Goal: Information Seeking & Learning: Learn about a topic

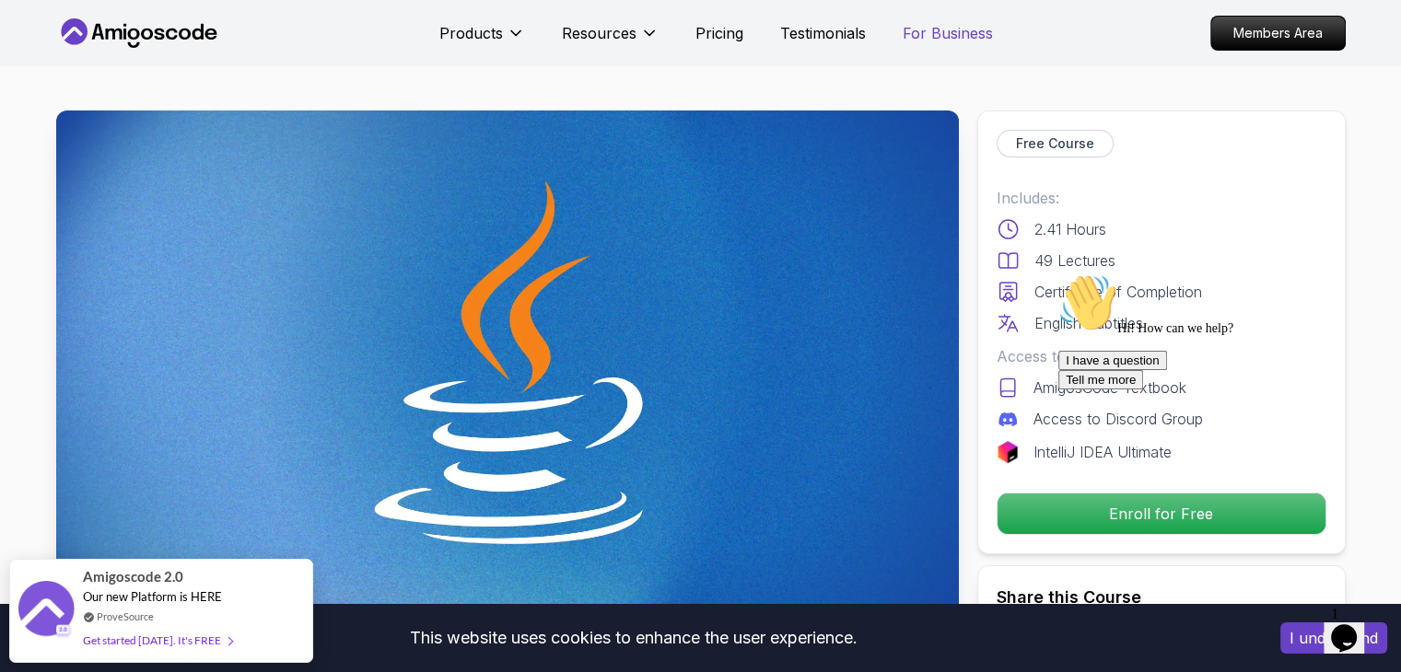
click at [966, 38] on p "For Business" at bounding box center [947, 33] width 90 height 22
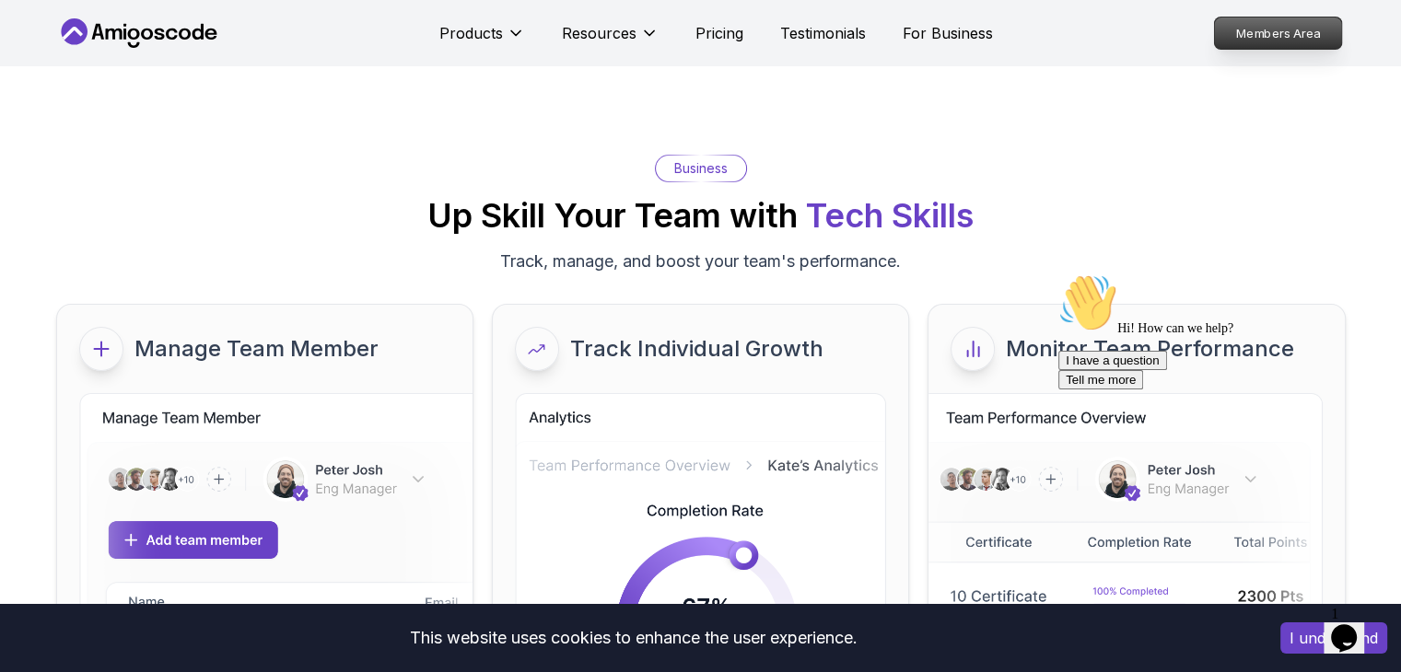
click at [1311, 42] on p "Members Area" at bounding box center [1277, 32] width 127 height 31
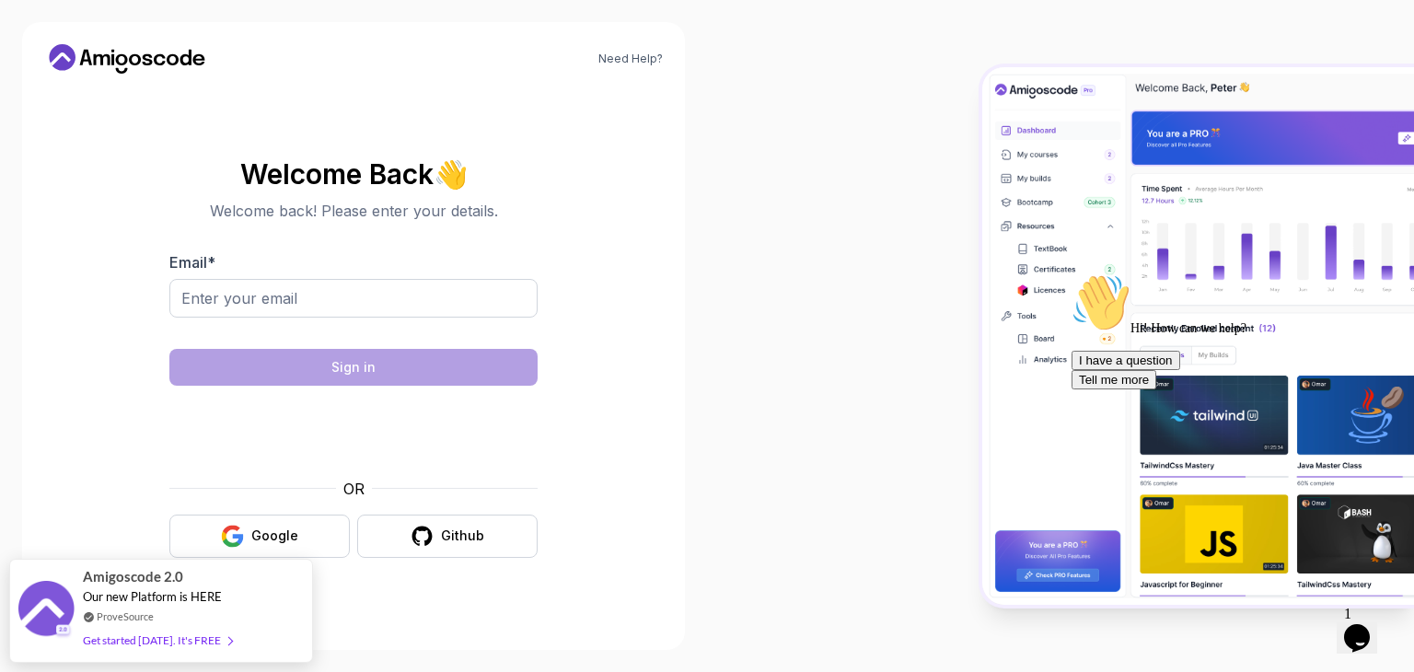
click at [116, 66] on icon at bounding box center [127, 58] width 166 height 29
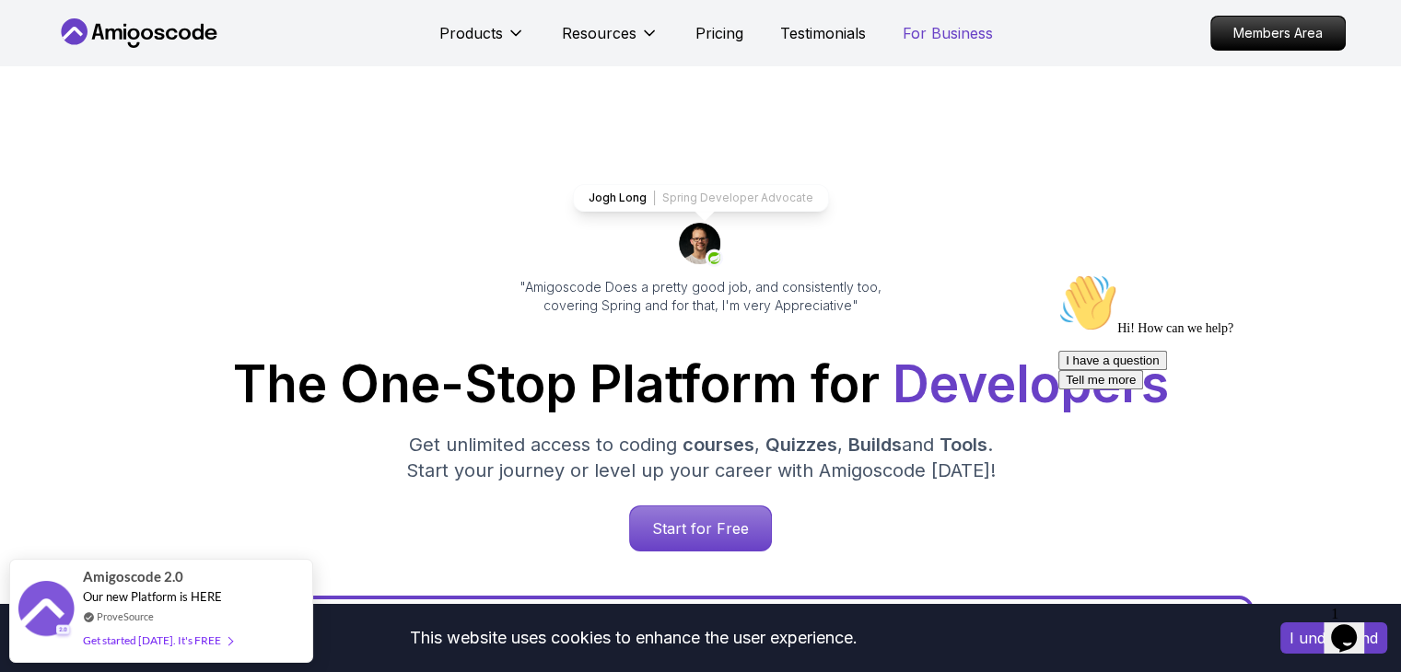
click at [951, 26] on p "For Business" at bounding box center [947, 33] width 90 height 22
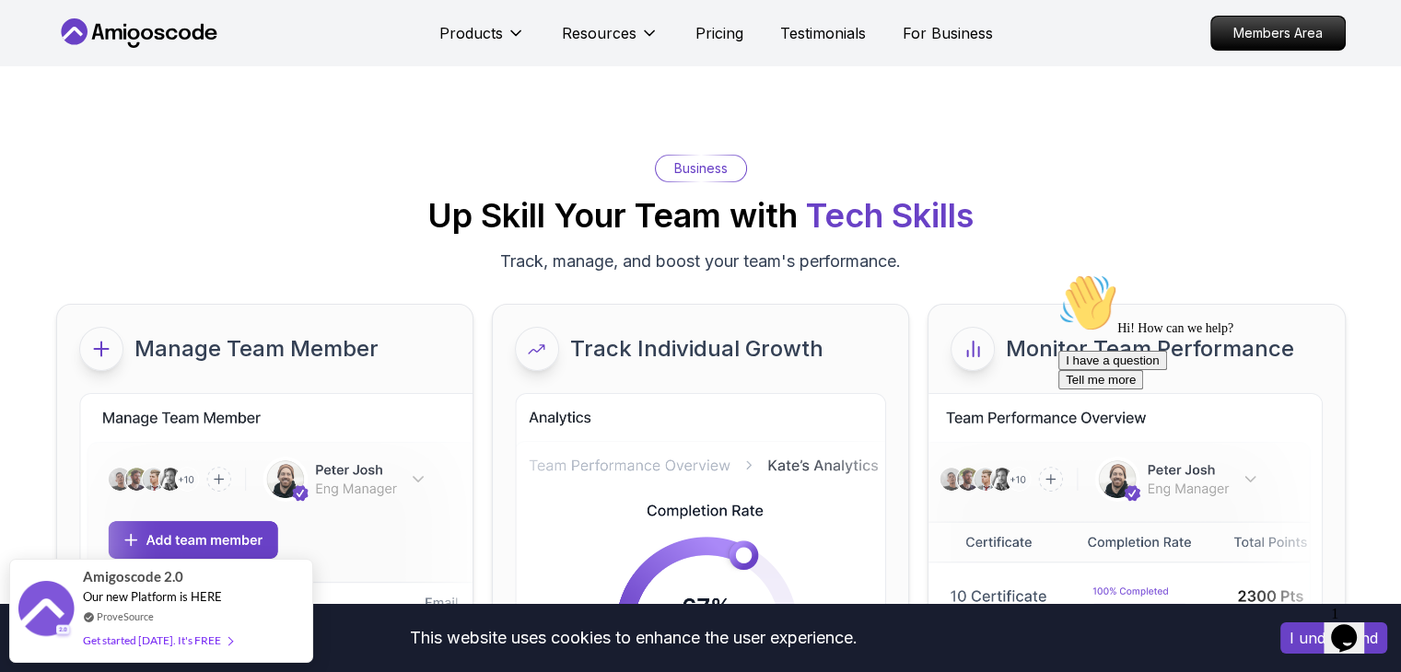
click at [138, 34] on icon at bounding box center [133, 34] width 12 height 11
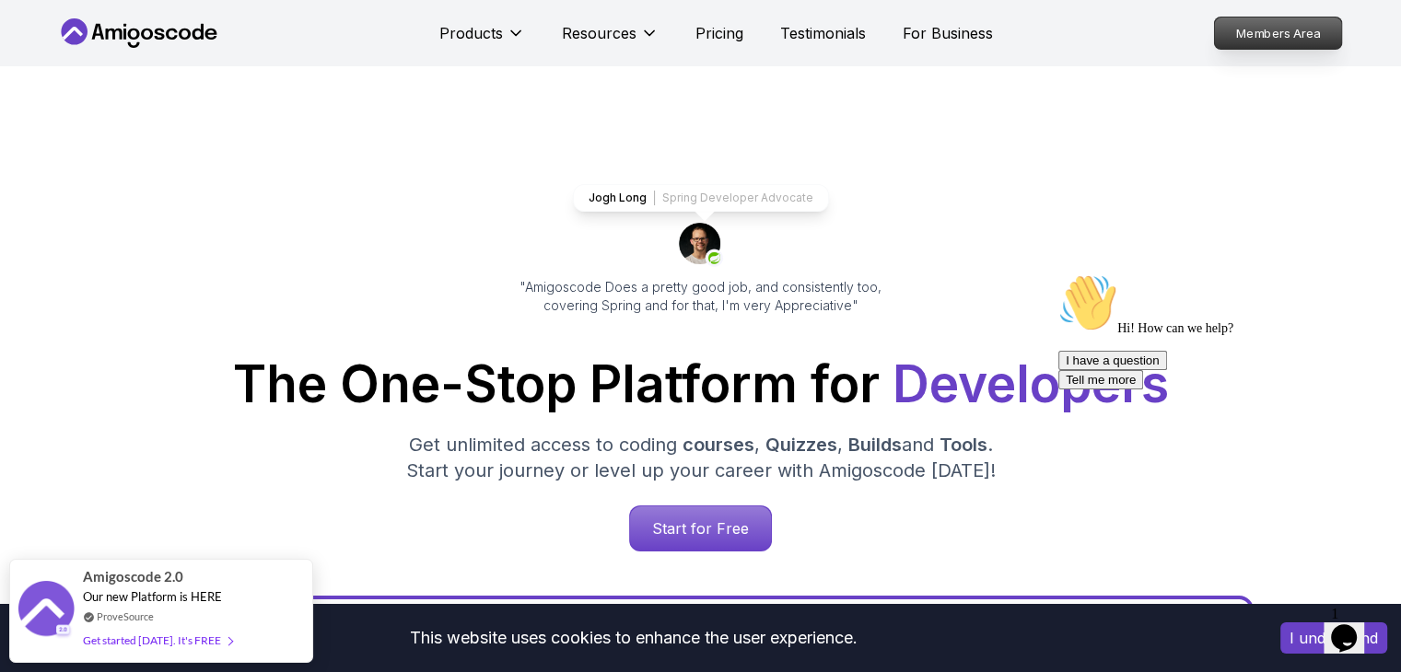
click at [1303, 25] on p "Members Area" at bounding box center [1277, 32] width 127 height 31
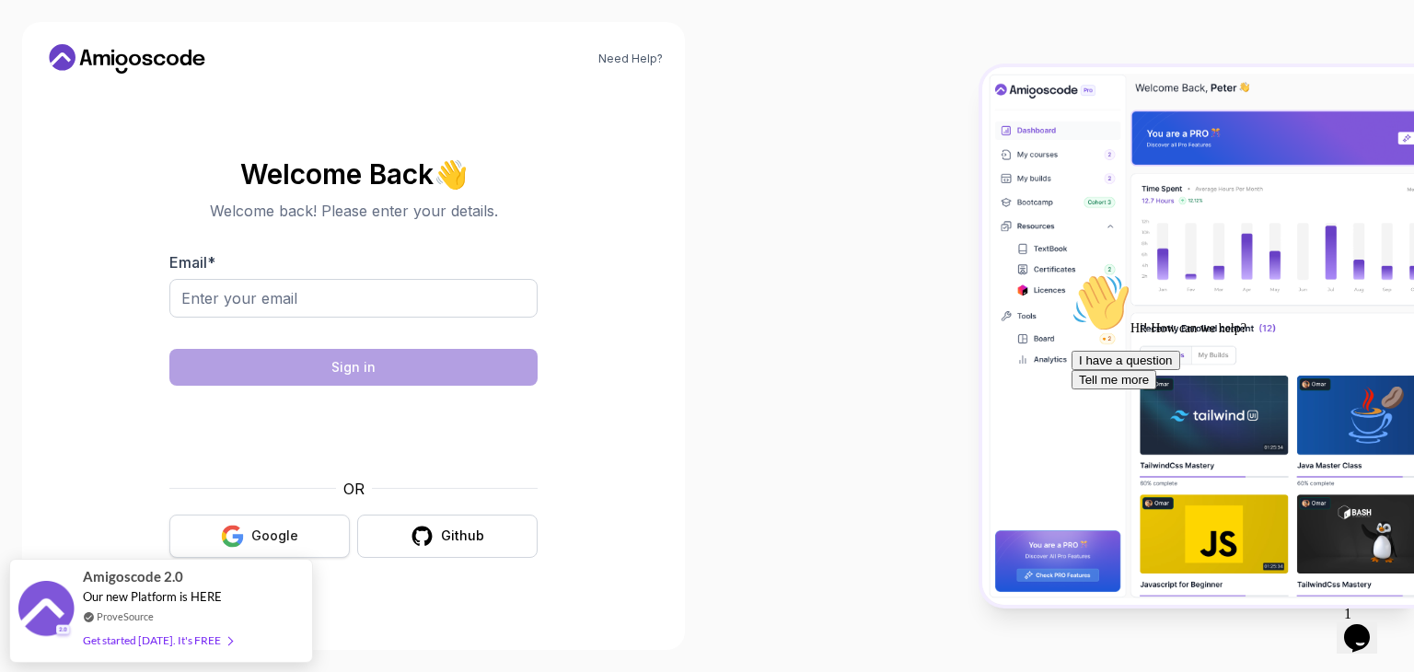
click at [263, 532] on div "Google" at bounding box center [274, 536] width 47 height 18
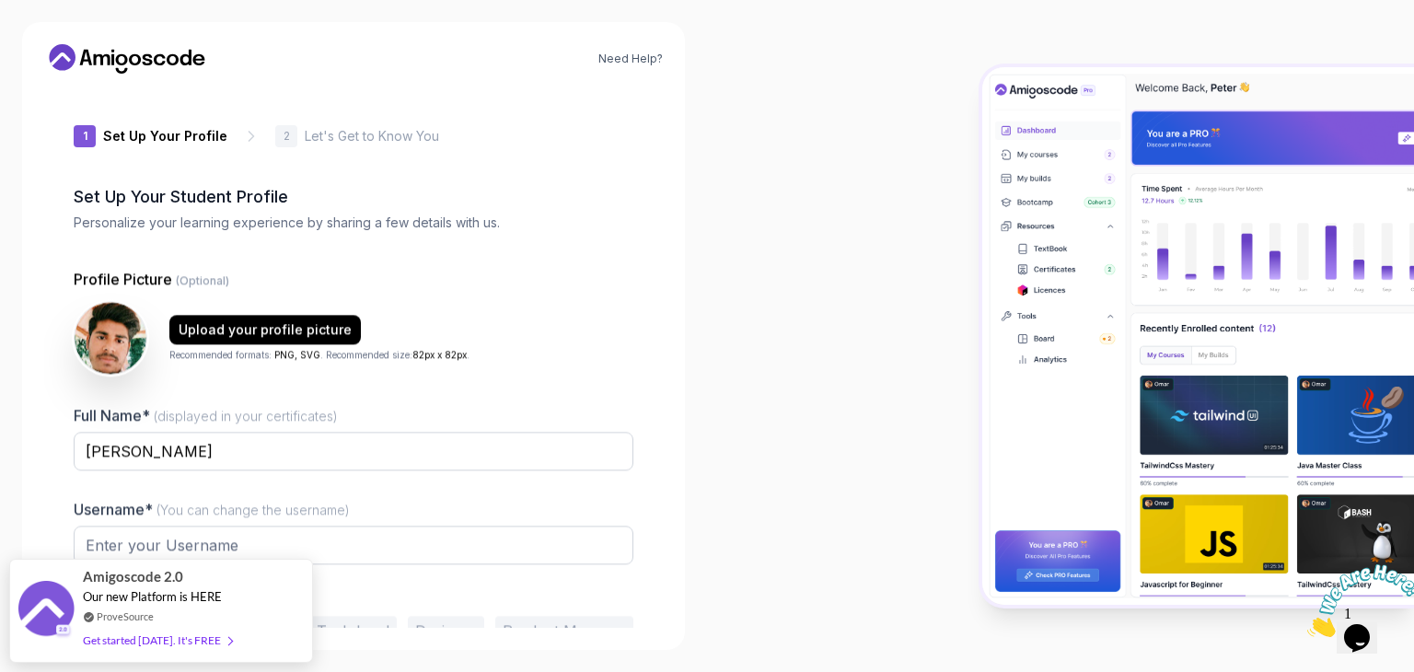
type input "brighteaglef8a2c"
click at [177, 65] on icon at bounding box center [127, 58] width 166 height 29
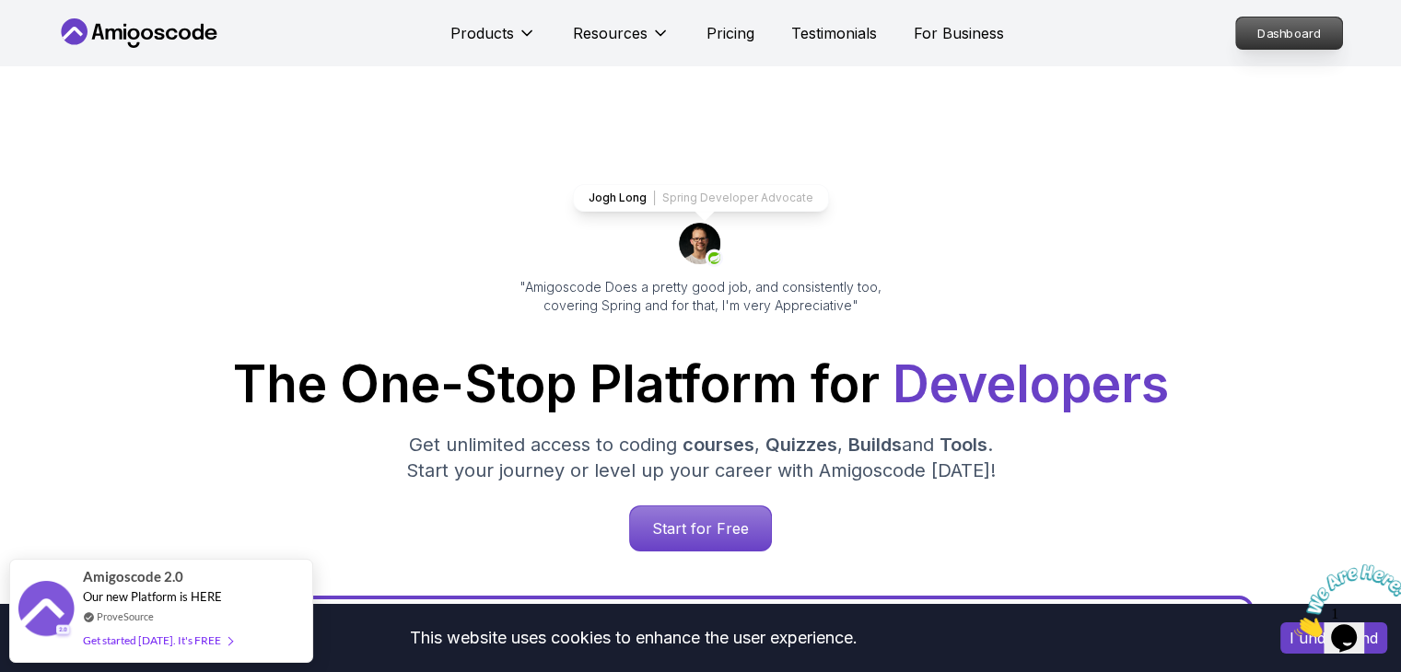
click at [1283, 37] on p "Dashboard" at bounding box center [1289, 32] width 106 height 31
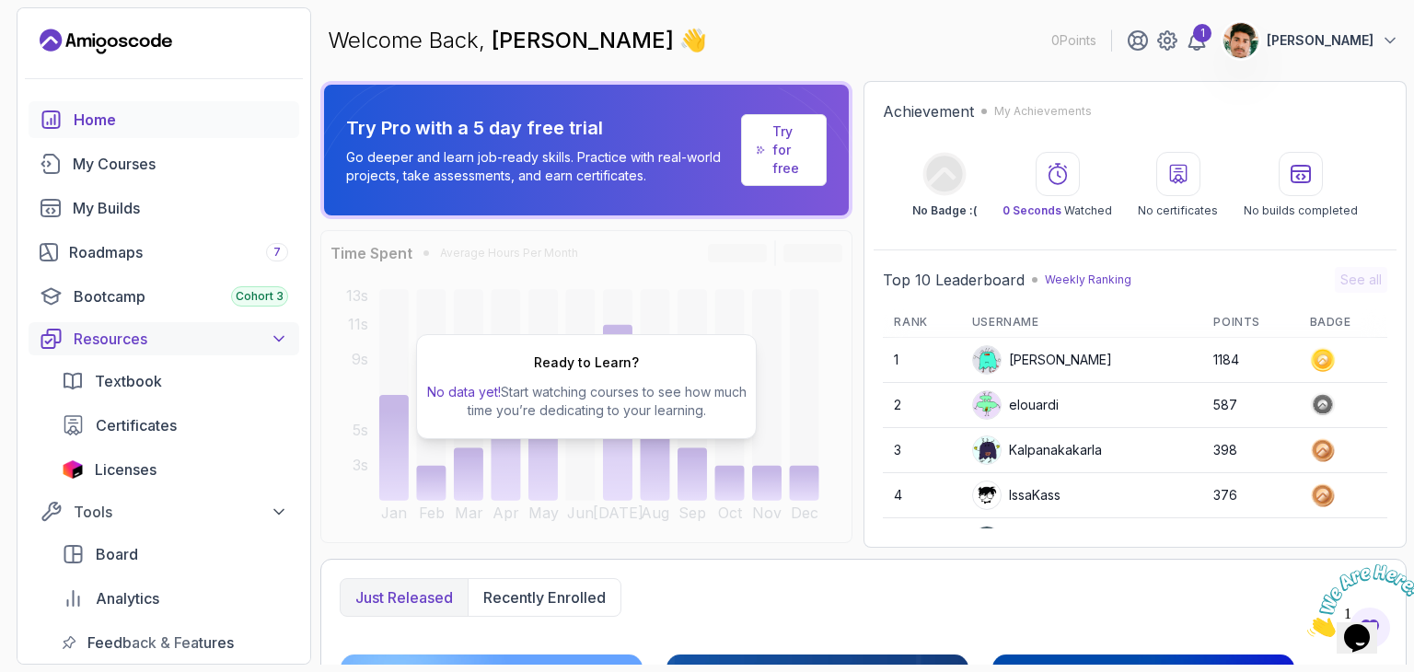
click at [169, 328] on div "Resources" at bounding box center [181, 339] width 215 height 22
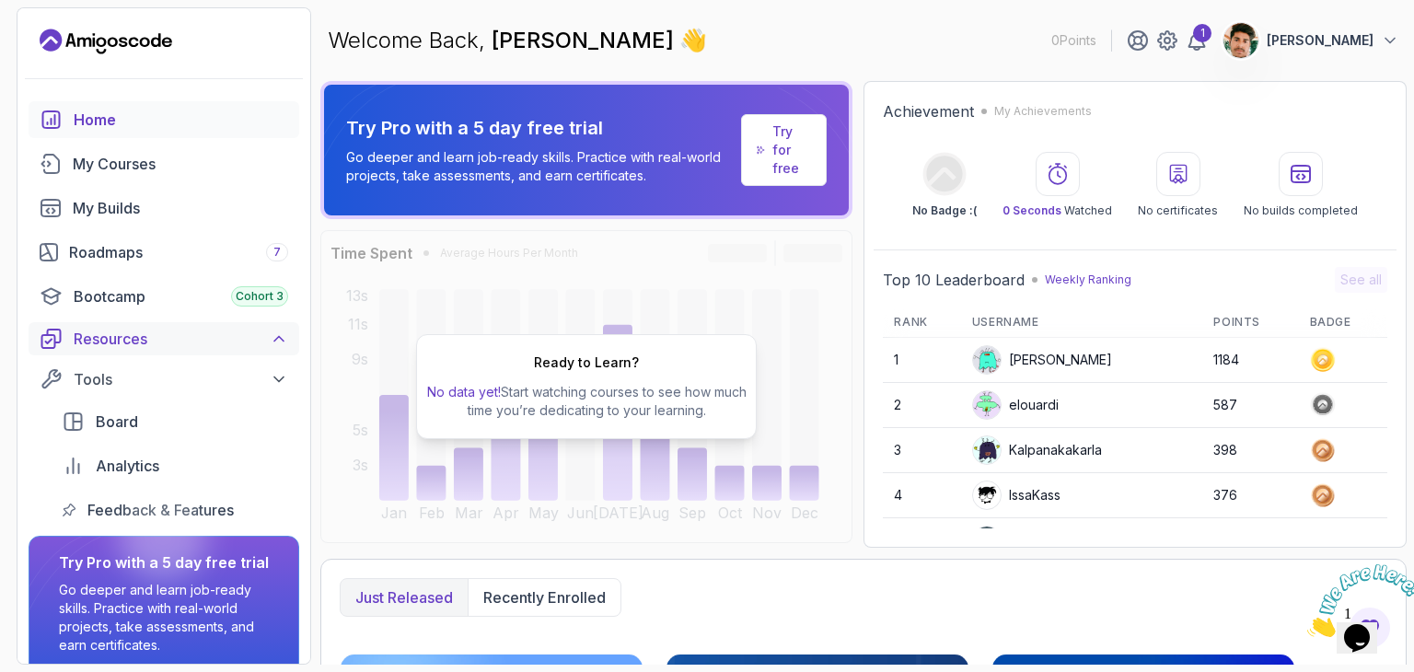
click at [169, 328] on div "Resources" at bounding box center [181, 339] width 215 height 22
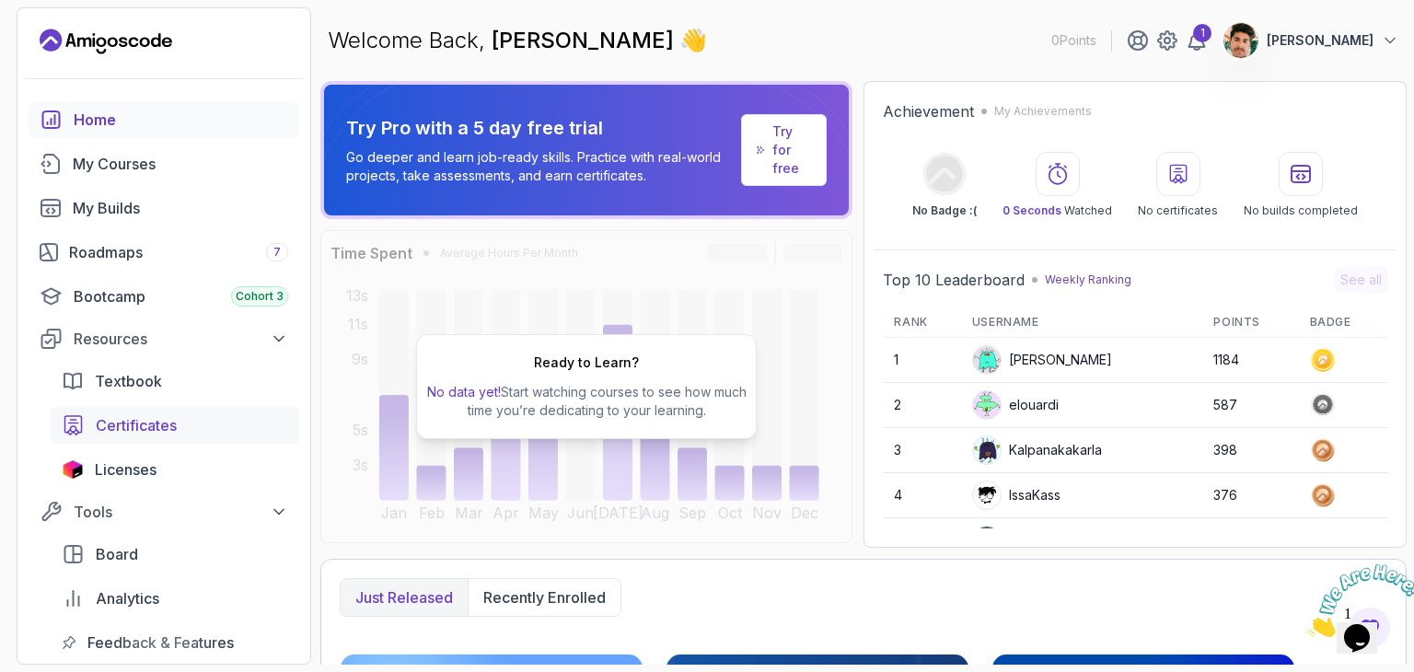
click at [128, 424] on span "Certificates" at bounding box center [136, 425] width 81 height 22
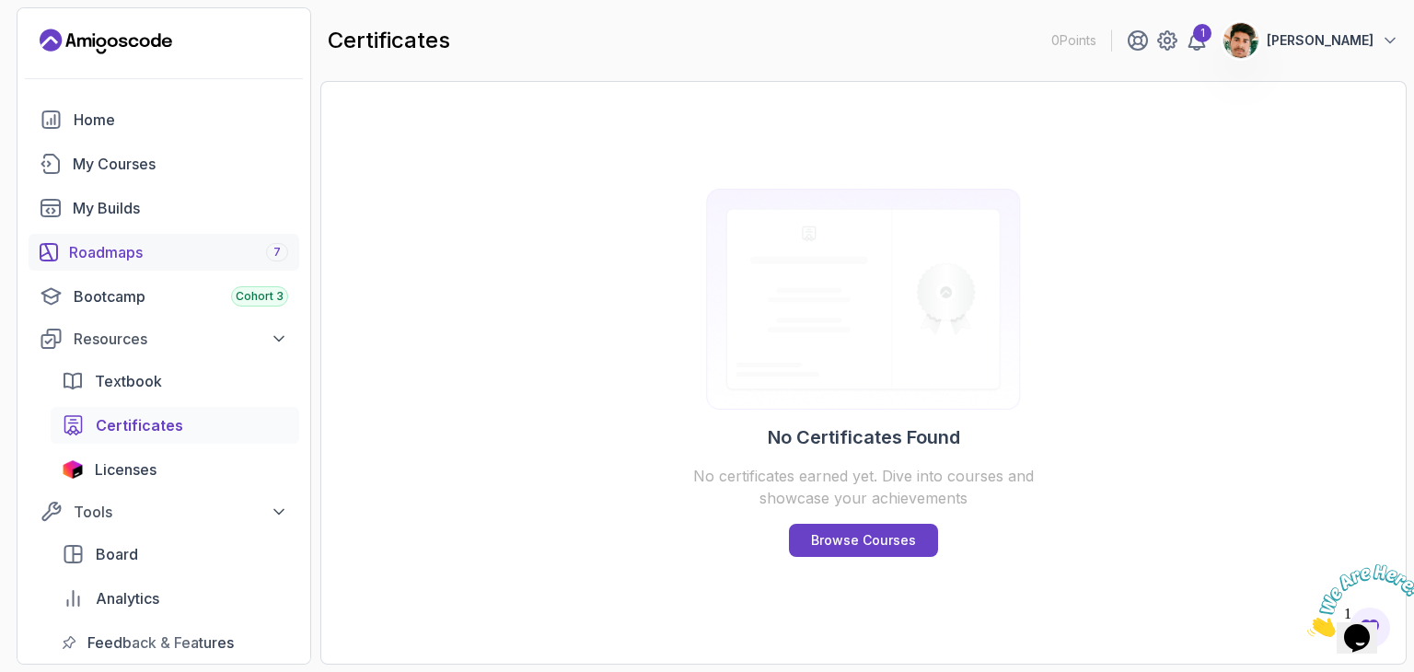
click at [126, 243] on div "Roadmaps 7" at bounding box center [178, 252] width 219 height 22
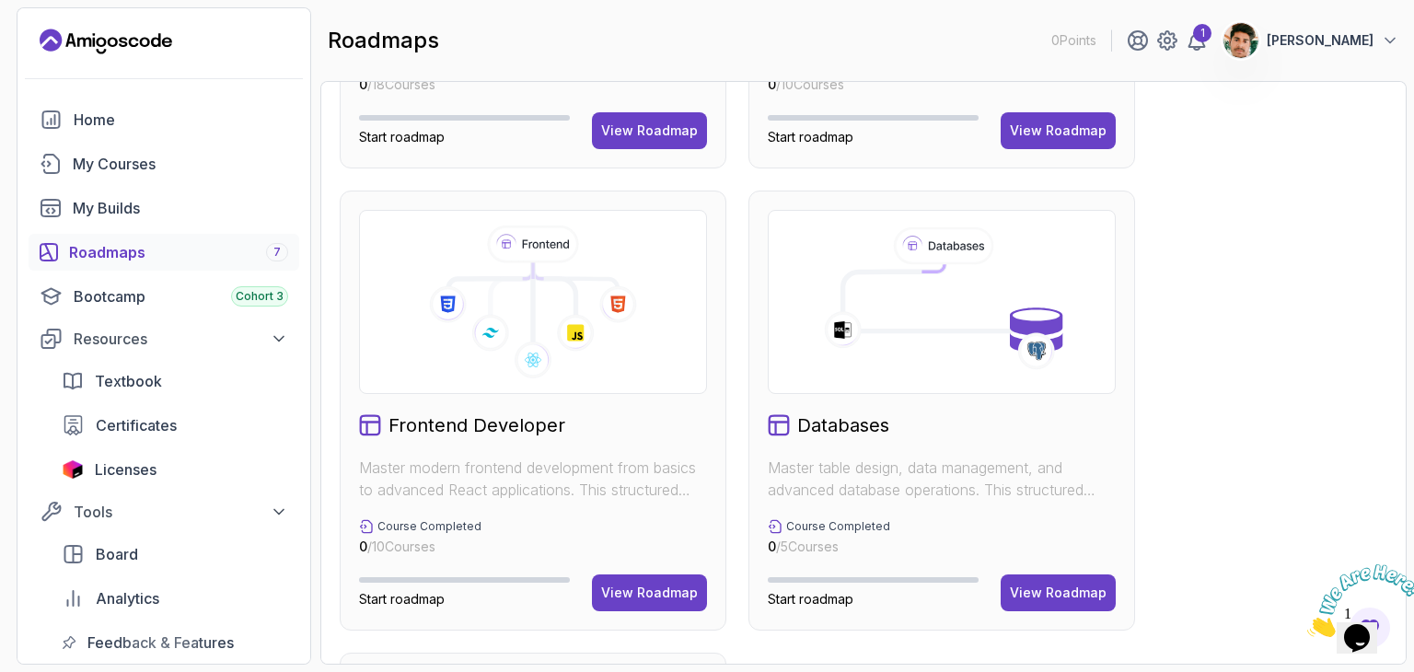
scroll to position [833, 0]
click at [1059, 596] on div "View Roadmap" at bounding box center [1058, 594] width 97 height 18
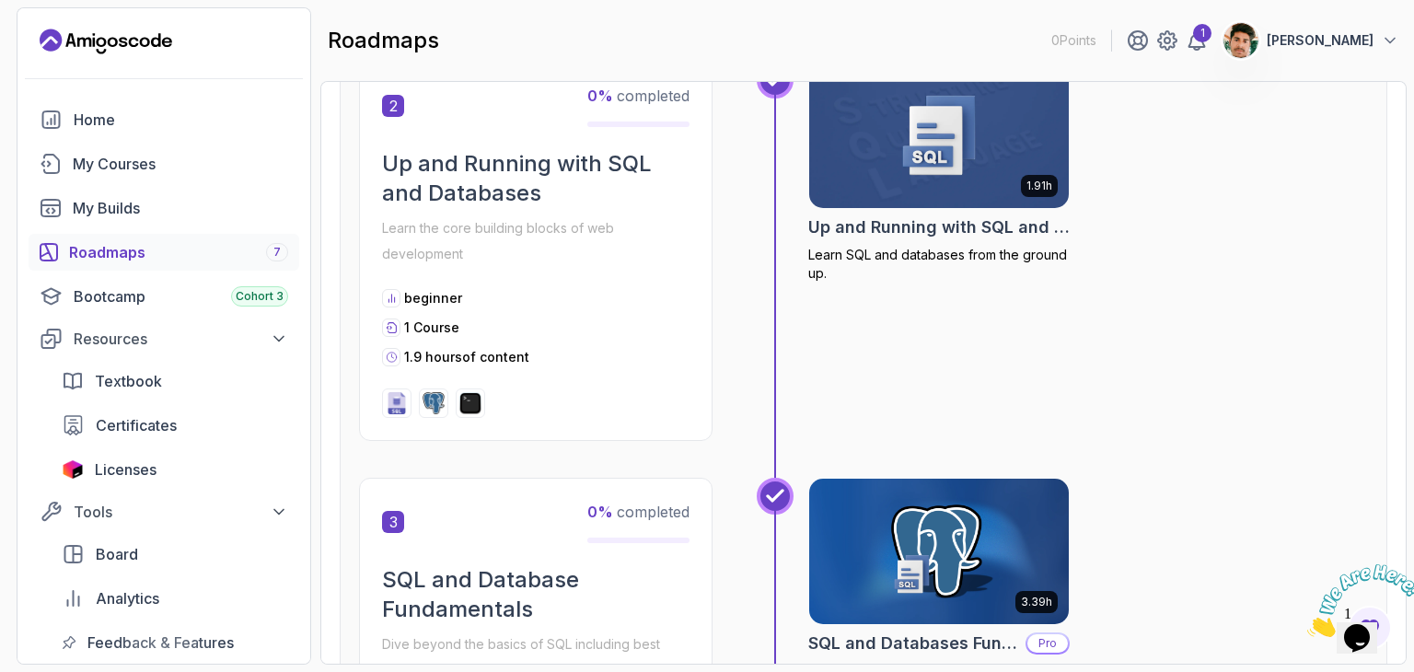
scroll to position [18, 0]
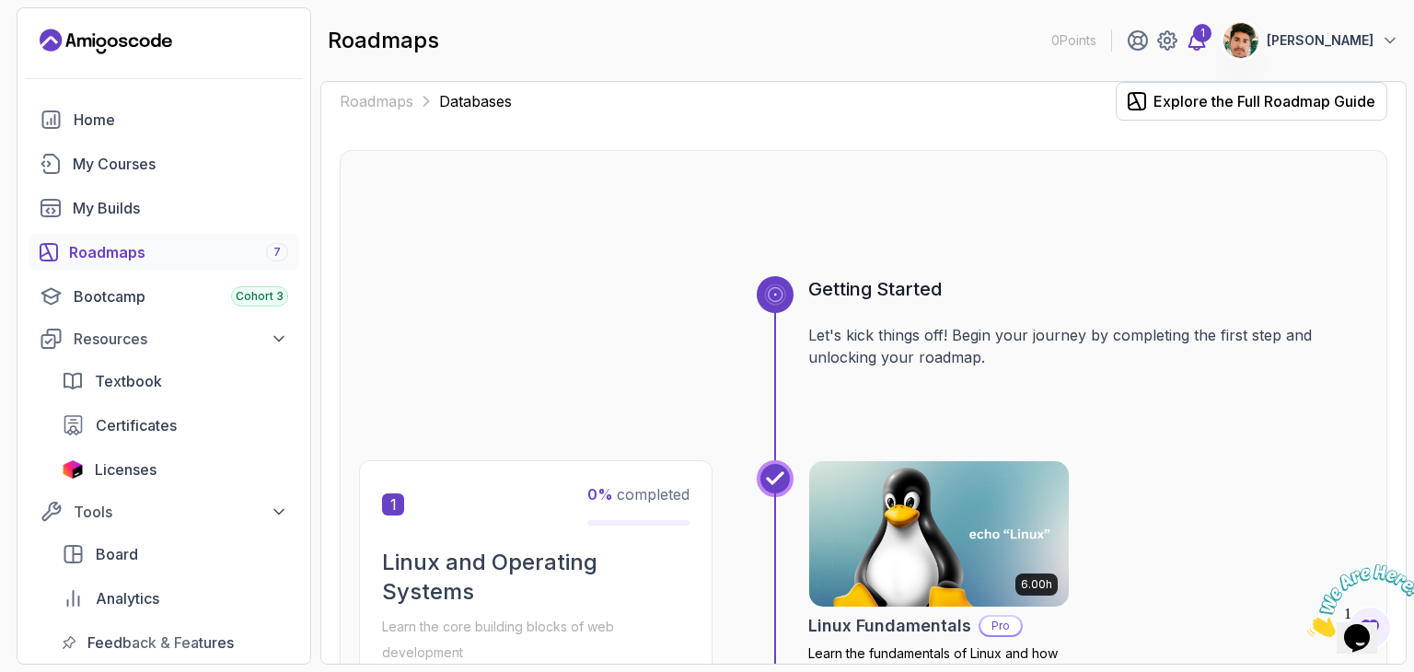
click at [1208, 34] on icon at bounding box center [1197, 40] width 22 height 22
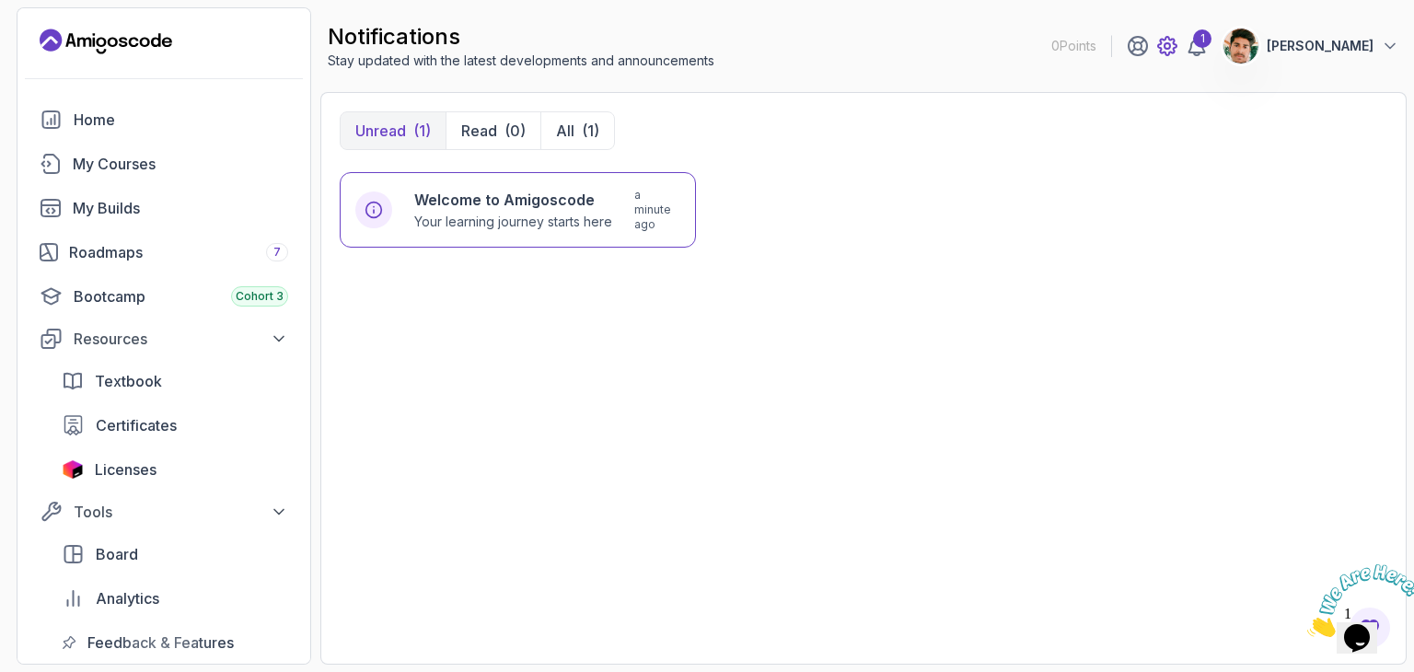
click at [1179, 50] on icon at bounding box center [1168, 46] width 22 height 22
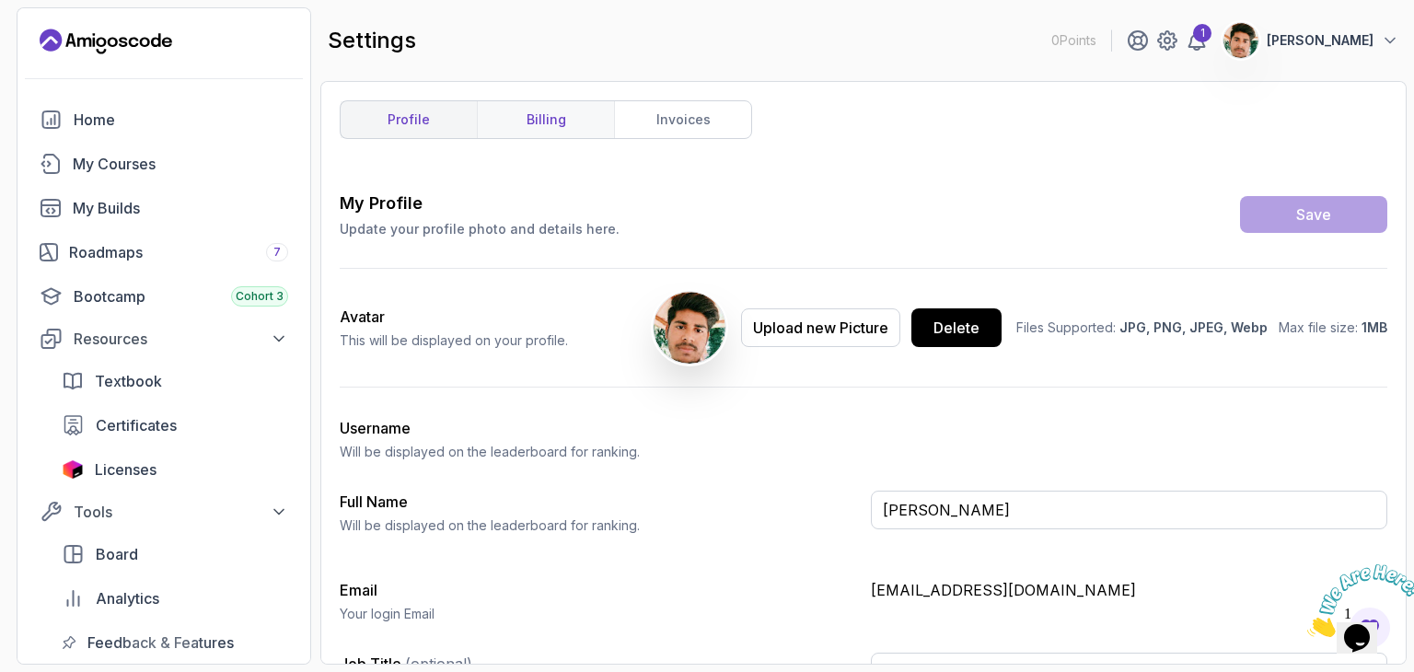
click at [571, 115] on link "billing" at bounding box center [545, 119] width 137 height 37
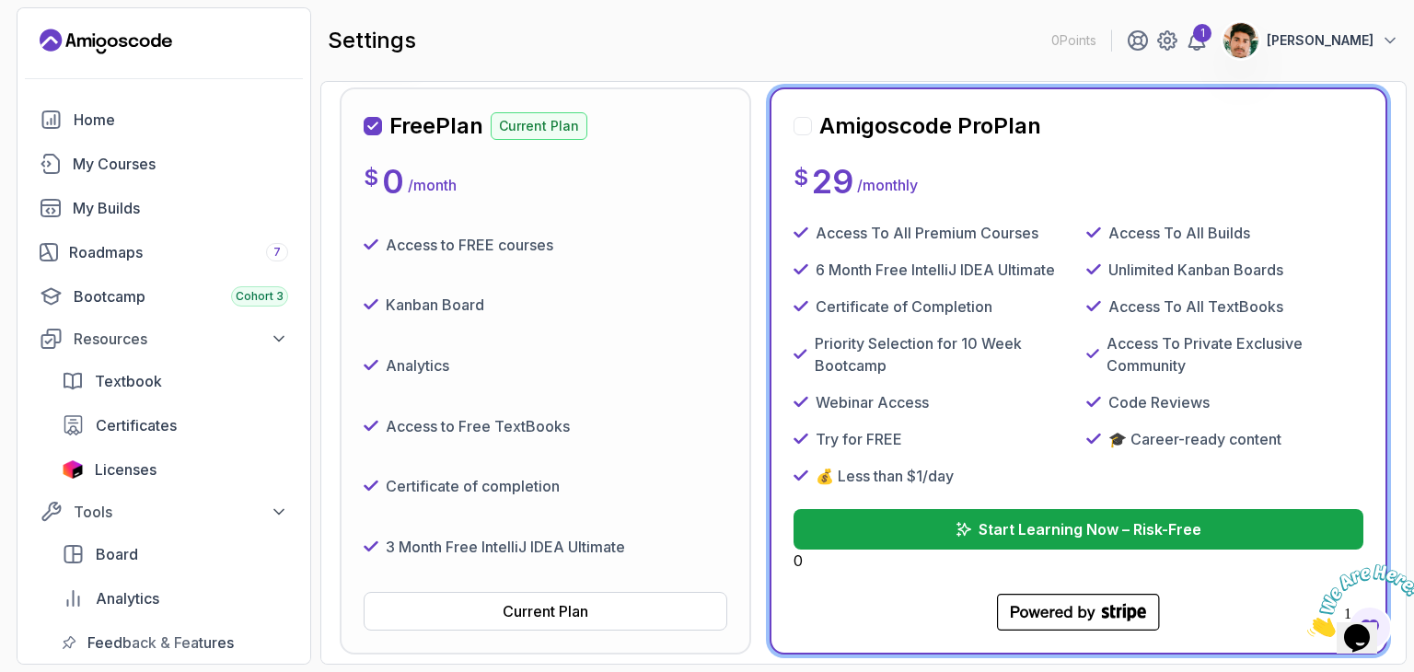
scroll to position [254, 0]
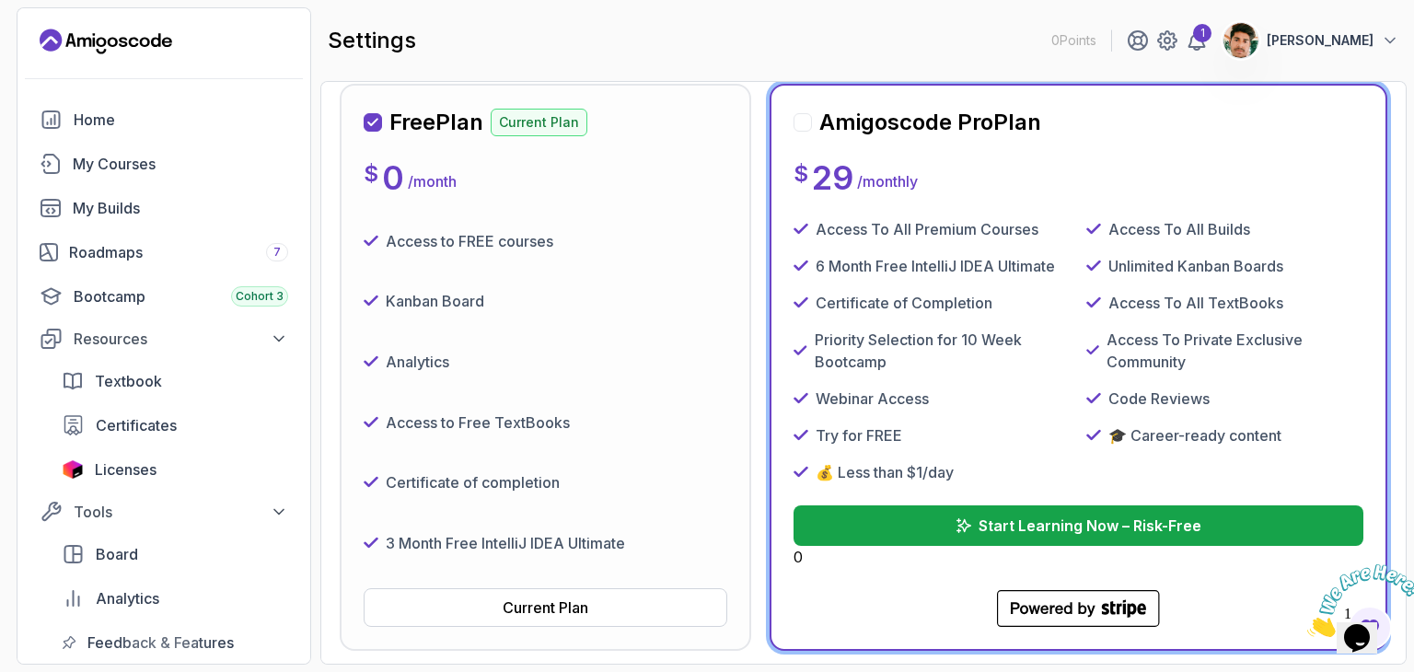
click at [541, 141] on div "Free Plan Current Plan $ 0 / month Access to FREE courses Kanban Board Analytic…" at bounding box center [546, 367] width 364 height 519
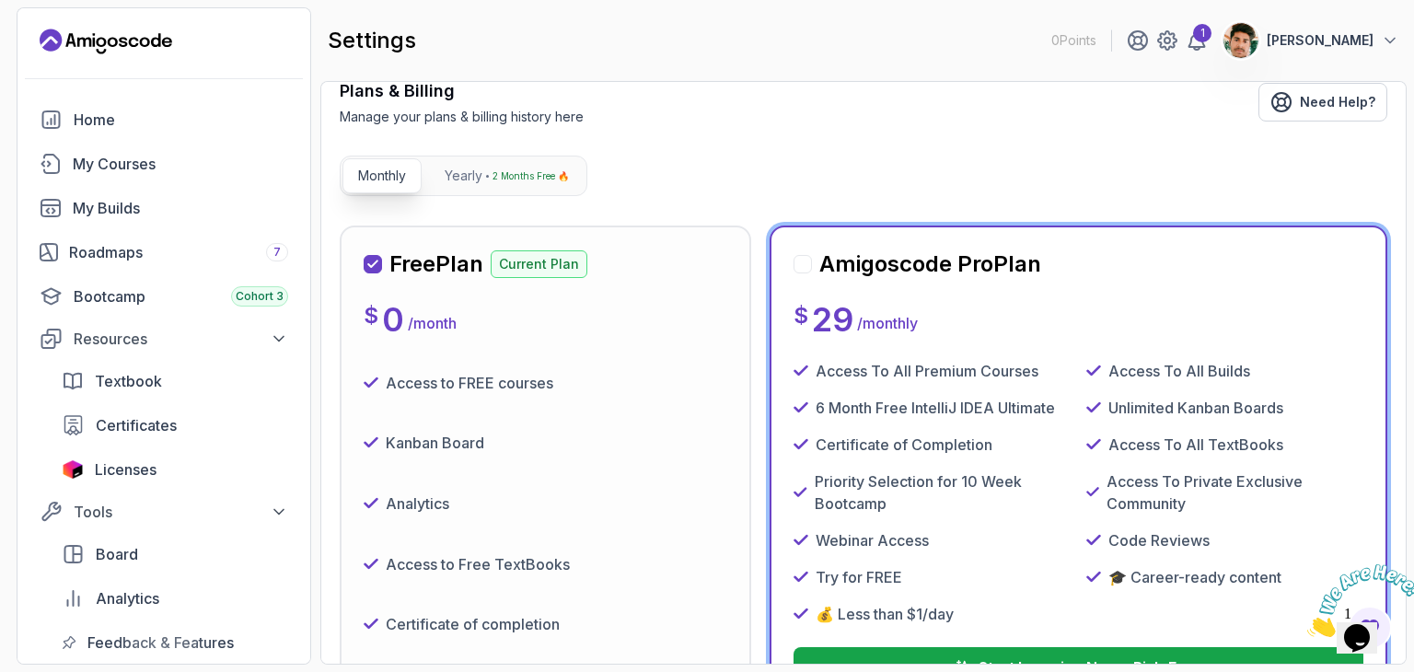
scroll to position [0, 0]
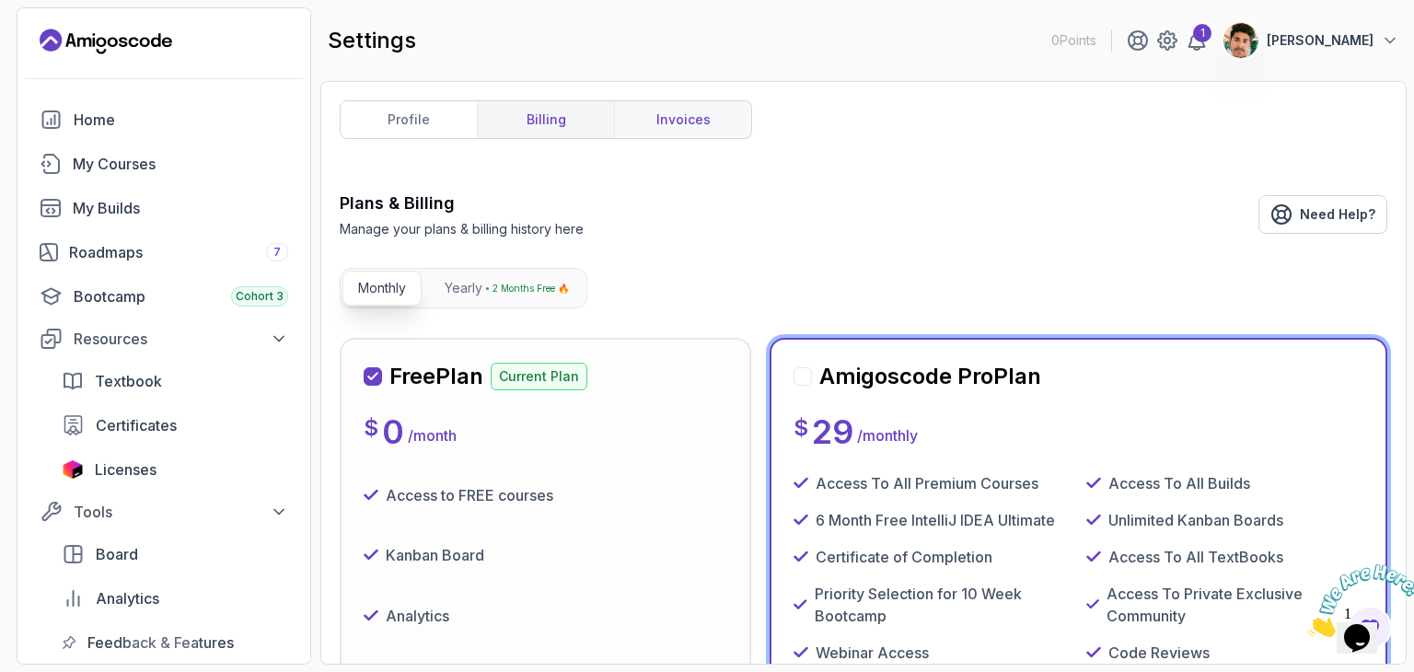
click at [689, 129] on link "invoices" at bounding box center [682, 119] width 137 height 37
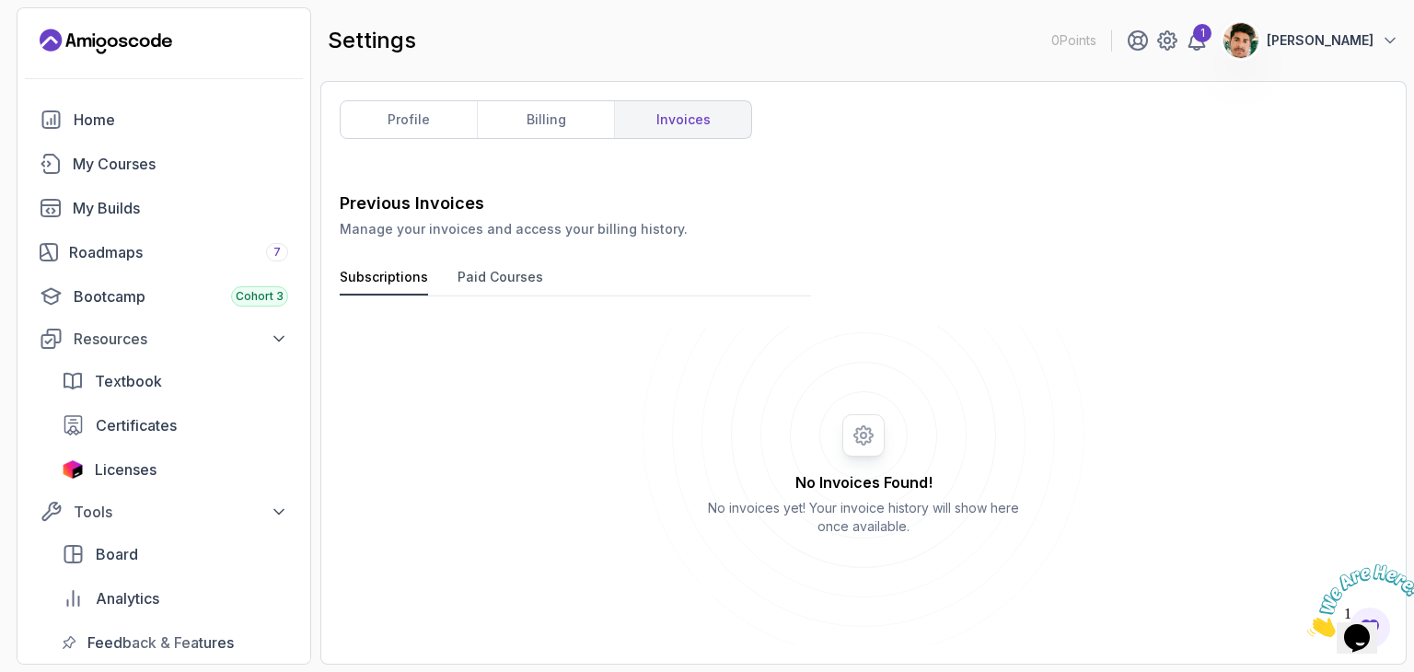
click at [479, 273] on button "Paid Courses" at bounding box center [501, 282] width 86 height 28
click at [411, 273] on button "Subscriptions" at bounding box center [384, 282] width 88 height 28
click at [587, 126] on link "billing" at bounding box center [545, 119] width 137 height 37
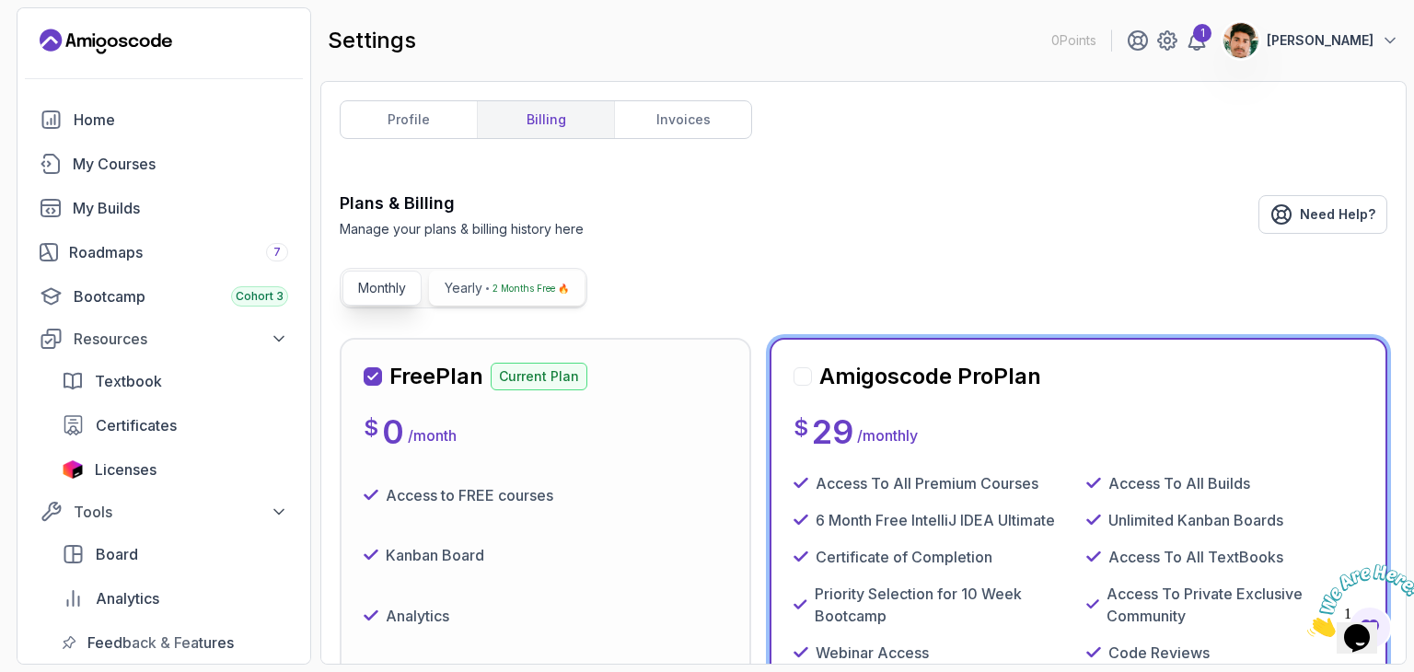
click at [518, 288] on p "2 Months Free 🔥" at bounding box center [531, 288] width 76 height 18
click at [395, 289] on p "Monthly" at bounding box center [382, 288] width 48 height 18
click at [537, 275] on button "Yearly 2 Months Free 🔥" at bounding box center [507, 288] width 156 height 35
click at [471, 286] on p "Yearly" at bounding box center [464, 288] width 38 height 18
click at [413, 288] on button "Monthly" at bounding box center [382, 288] width 79 height 35
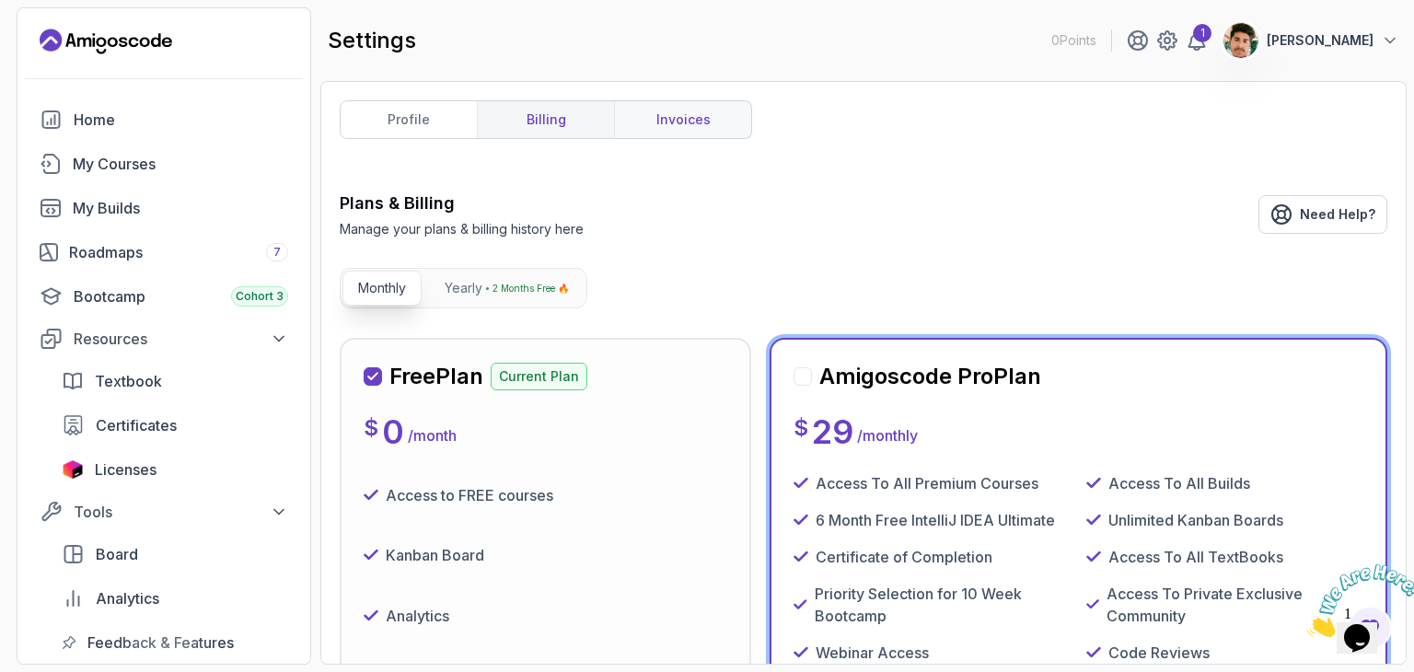
click at [715, 115] on link "invoices" at bounding box center [682, 119] width 137 height 37
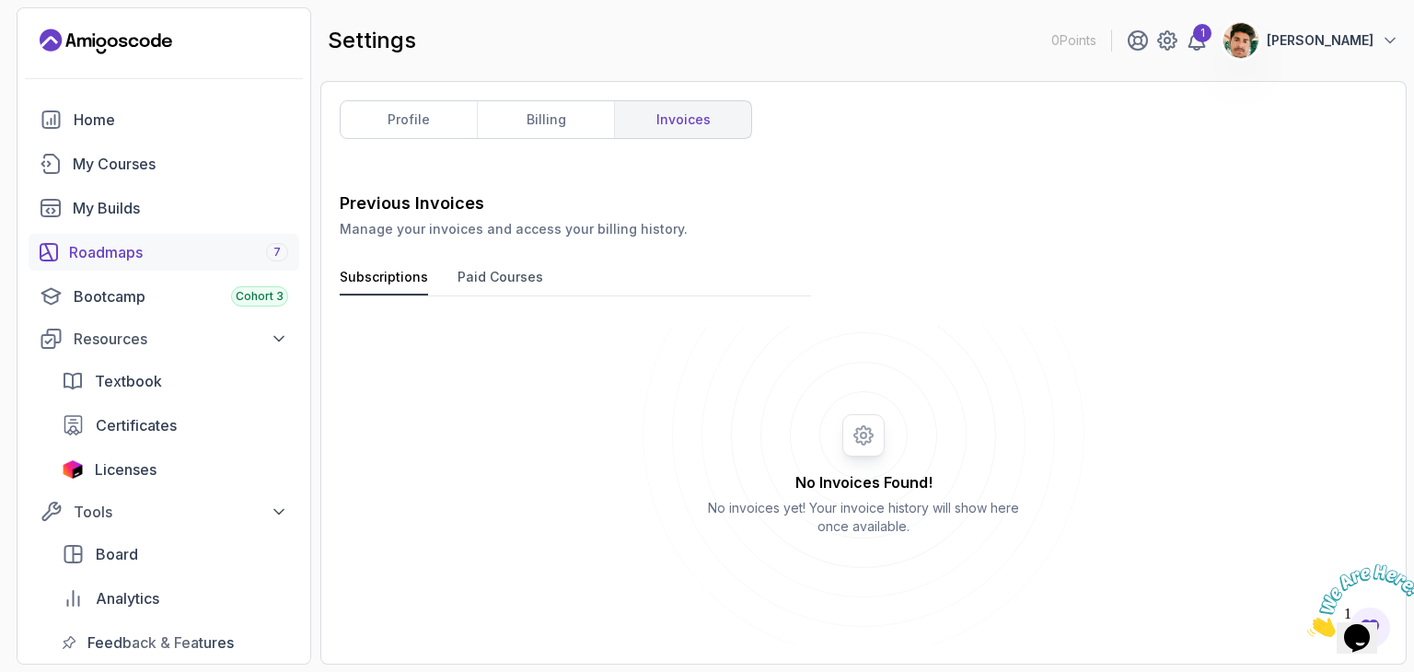
click at [177, 267] on link "Roadmaps 7" at bounding box center [164, 252] width 271 height 37
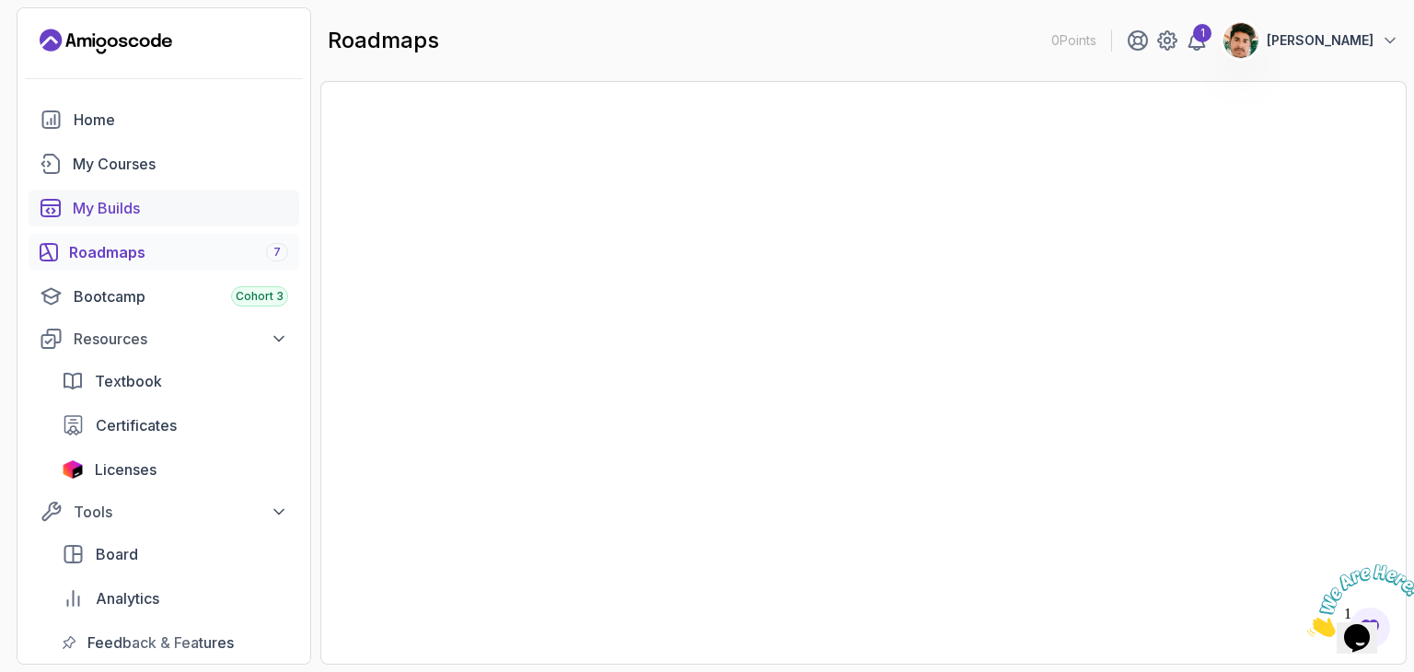
click at [144, 211] on div "My Builds" at bounding box center [180, 208] width 215 height 22
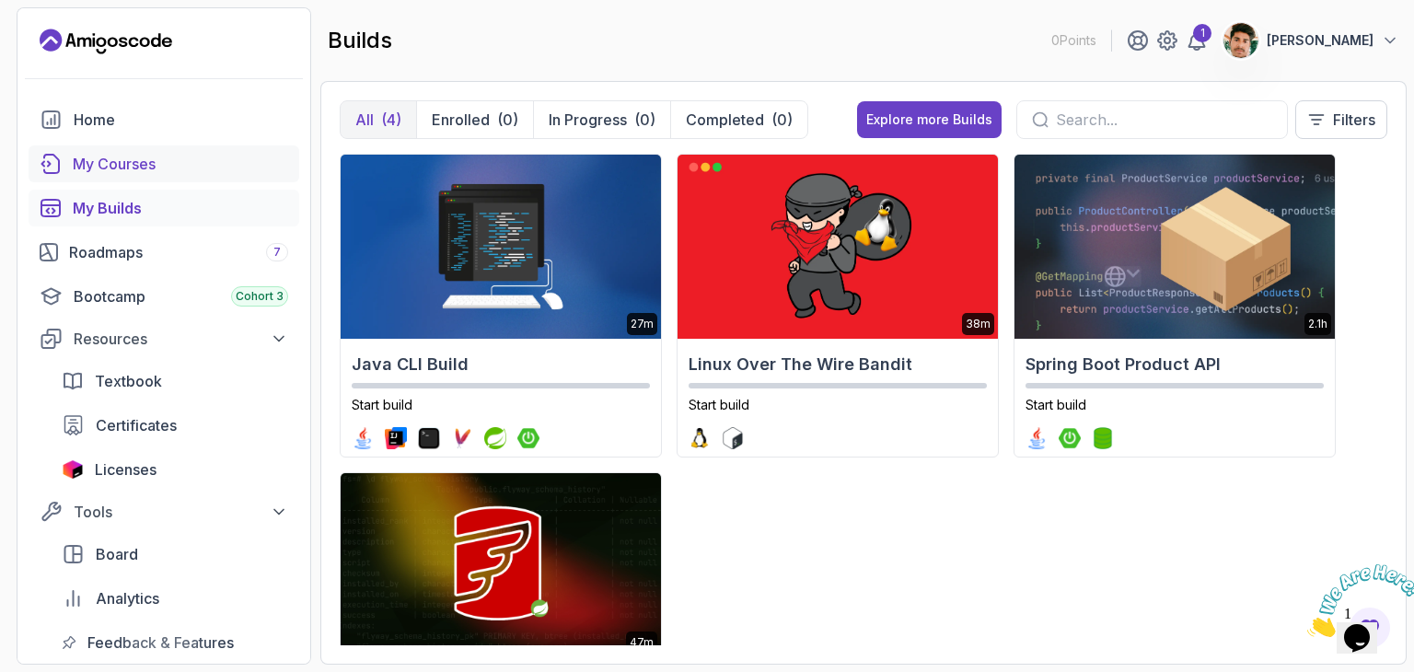
click at [142, 156] on div "My Courses" at bounding box center [180, 164] width 215 height 22
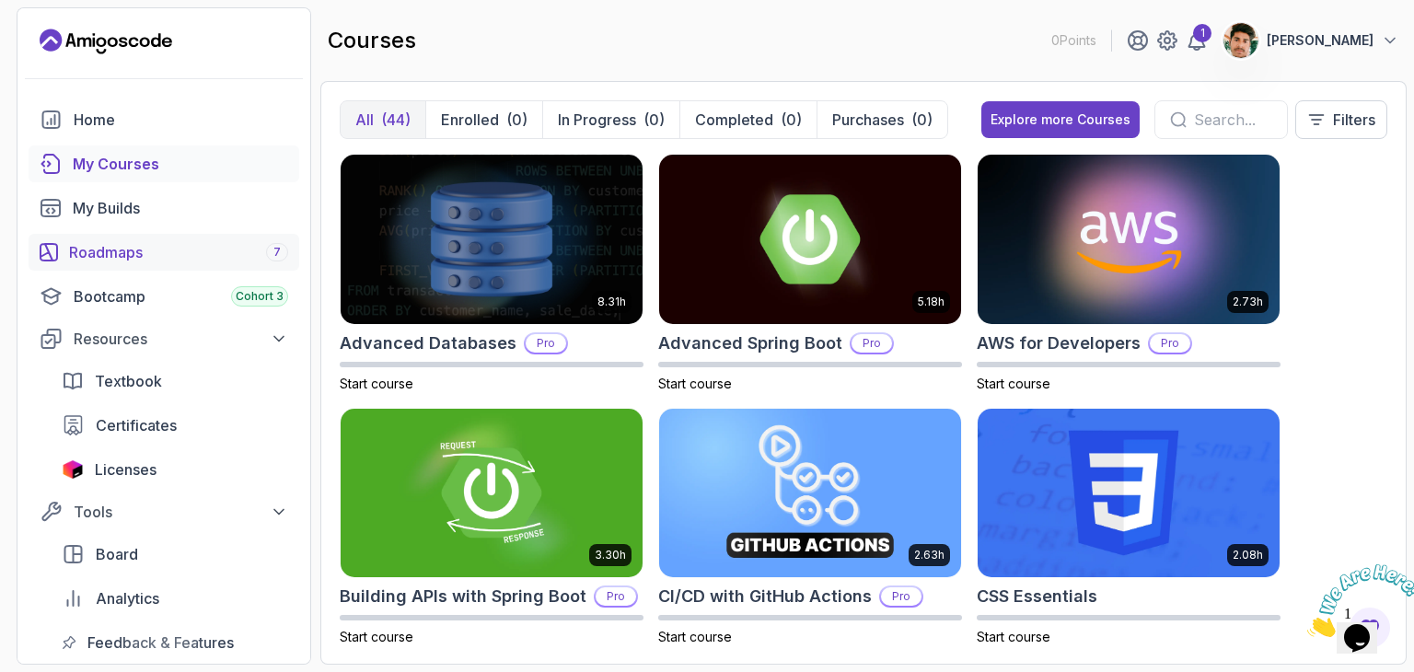
click at [126, 255] on div "Roadmaps 7" at bounding box center [178, 252] width 219 height 22
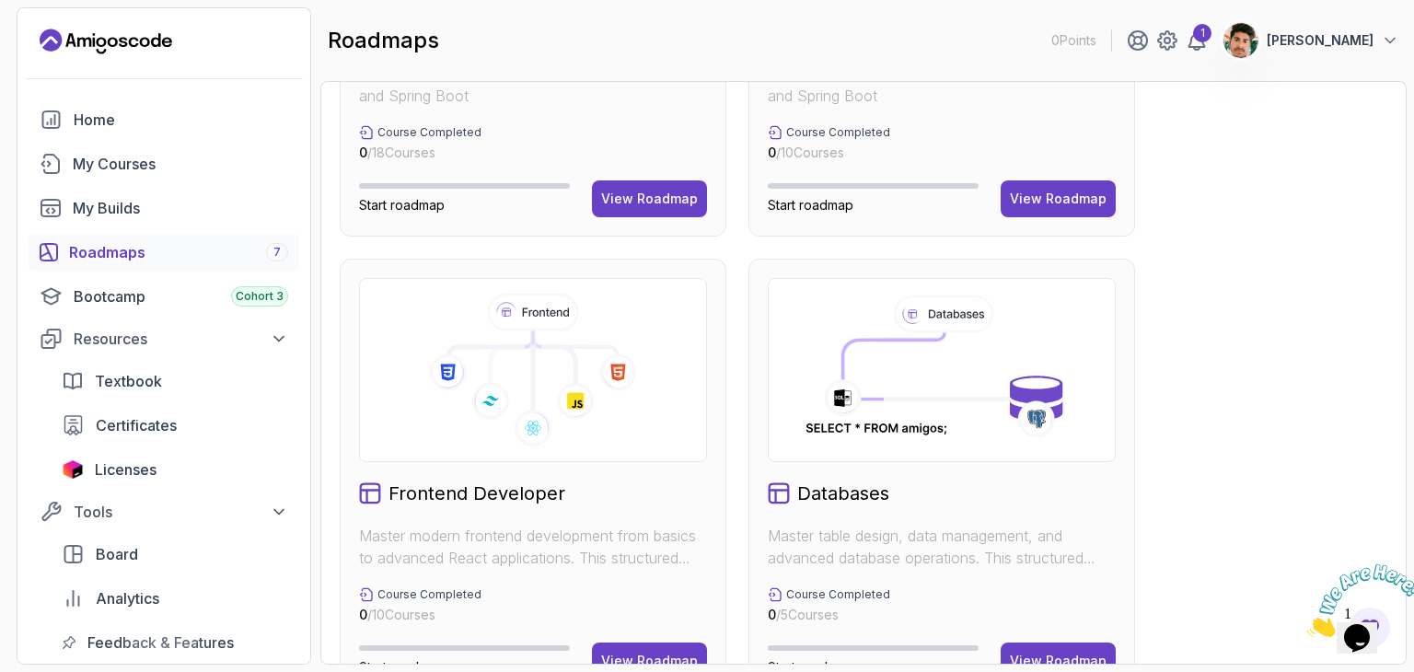
scroll to position [975, 0]
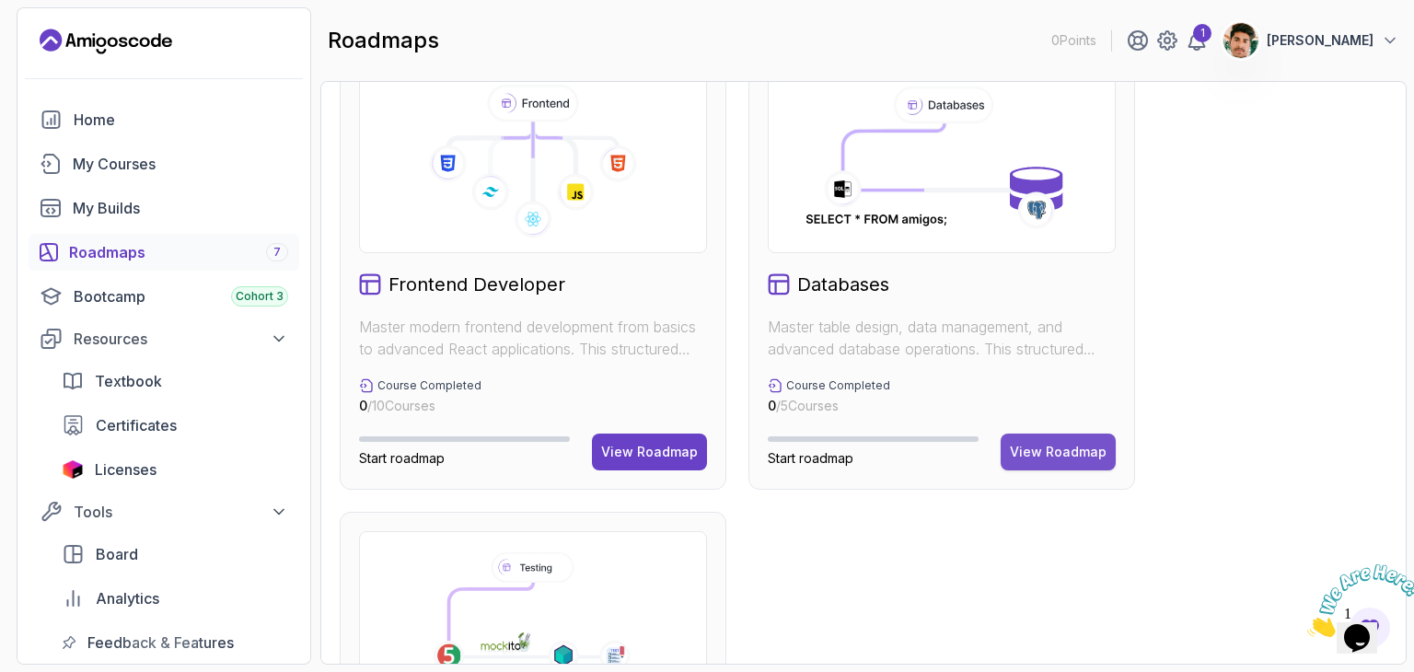
click at [1065, 458] on div "View Roadmap" at bounding box center [1058, 452] width 97 height 18
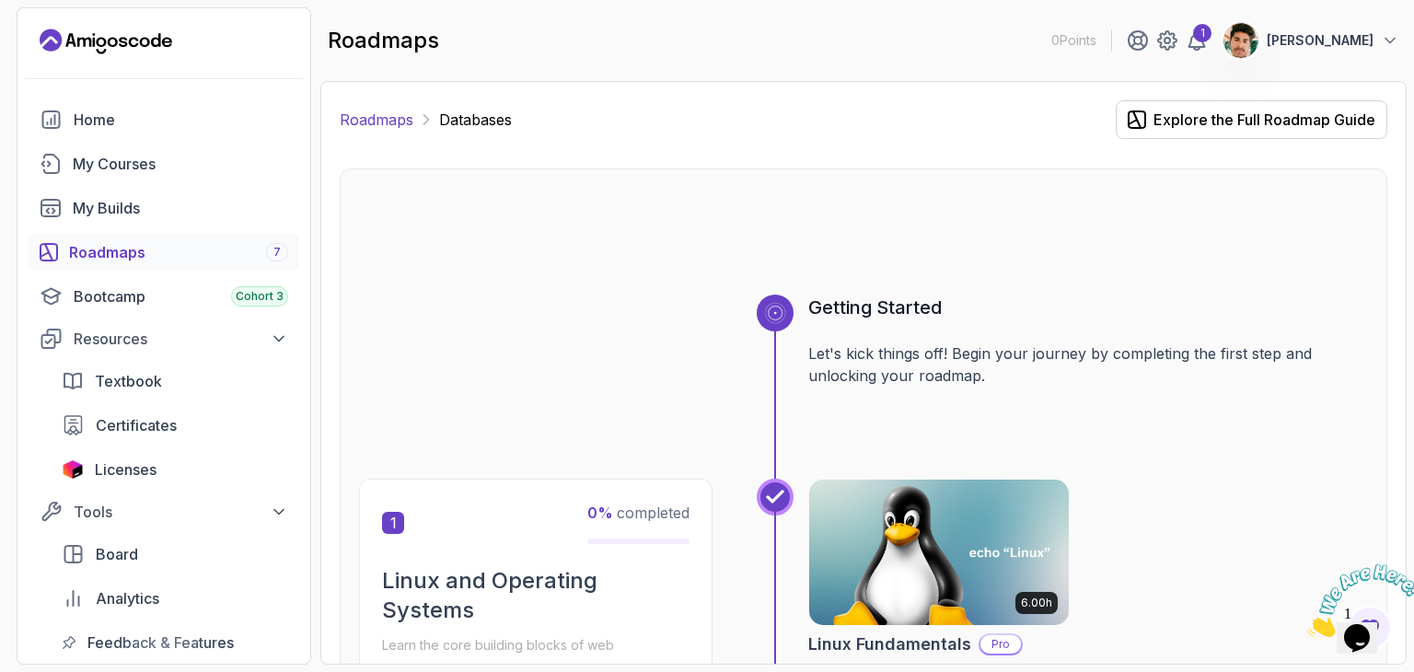
click at [387, 116] on link "Roadmaps" at bounding box center [377, 120] width 74 height 22
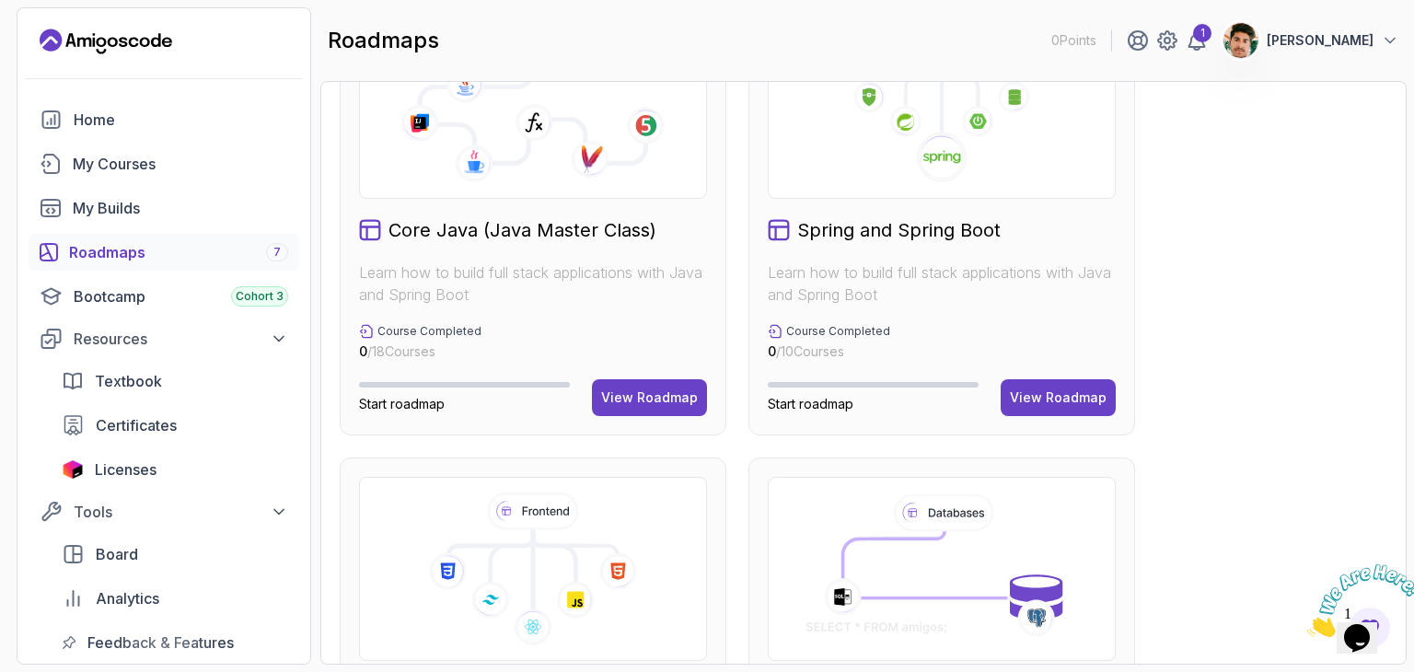
scroll to position [457, 0]
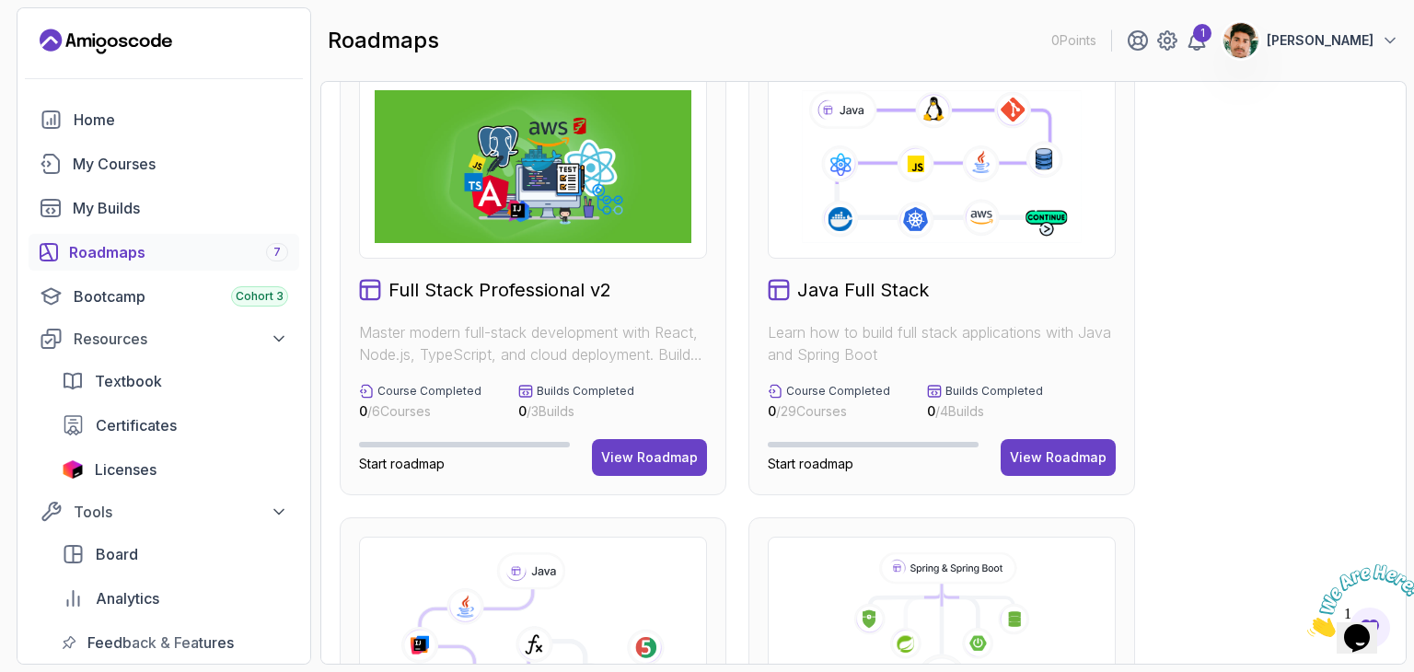
scroll to position [43, 0]
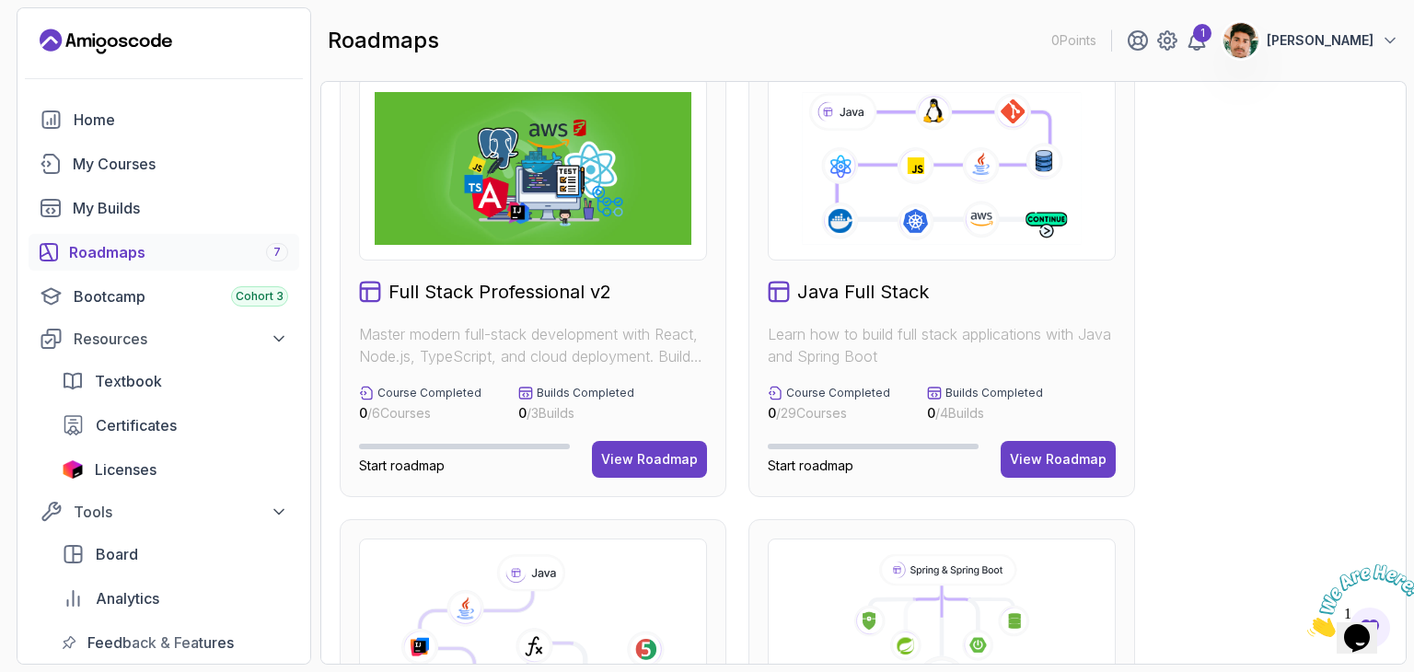
click at [957, 285] on div "Java Full Stack" at bounding box center [942, 292] width 348 height 26
click at [1060, 453] on div "View Roadmap" at bounding box center [1058, 459] width 97 height 18
